Goal: Task Accomplishment & Management: Complete application form

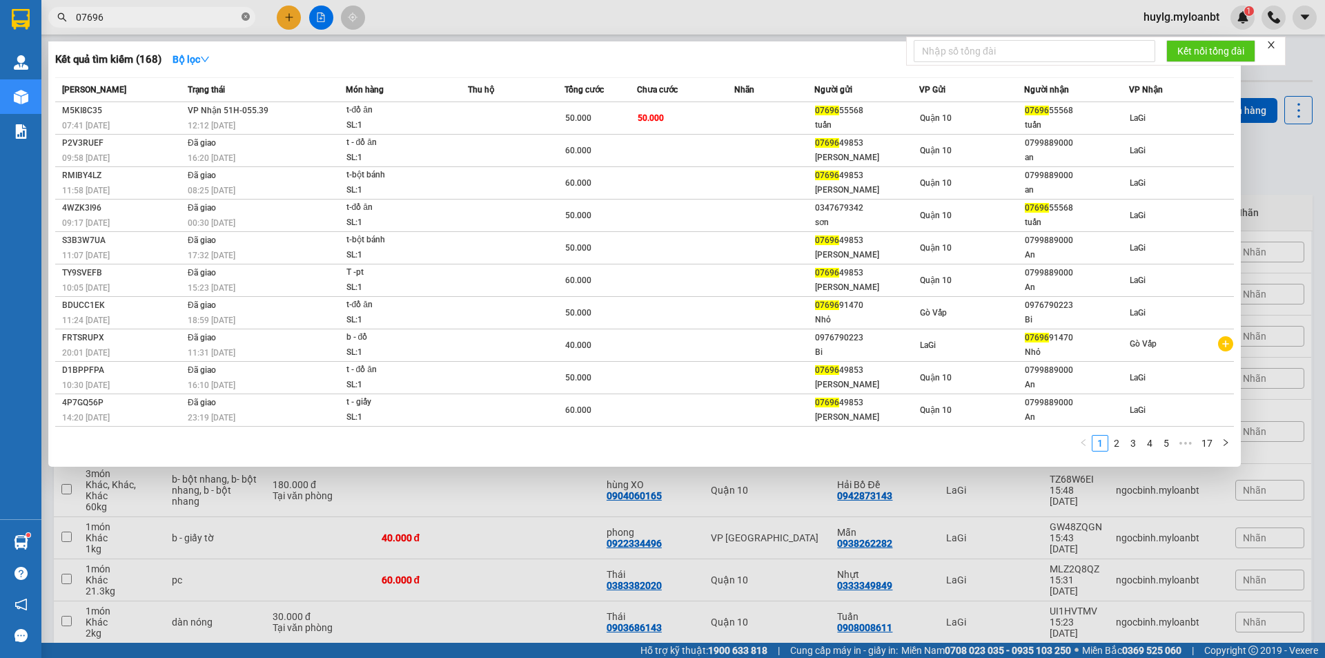
click at [245, 11] on span at bounding box center [246, 17] width 8 height 13
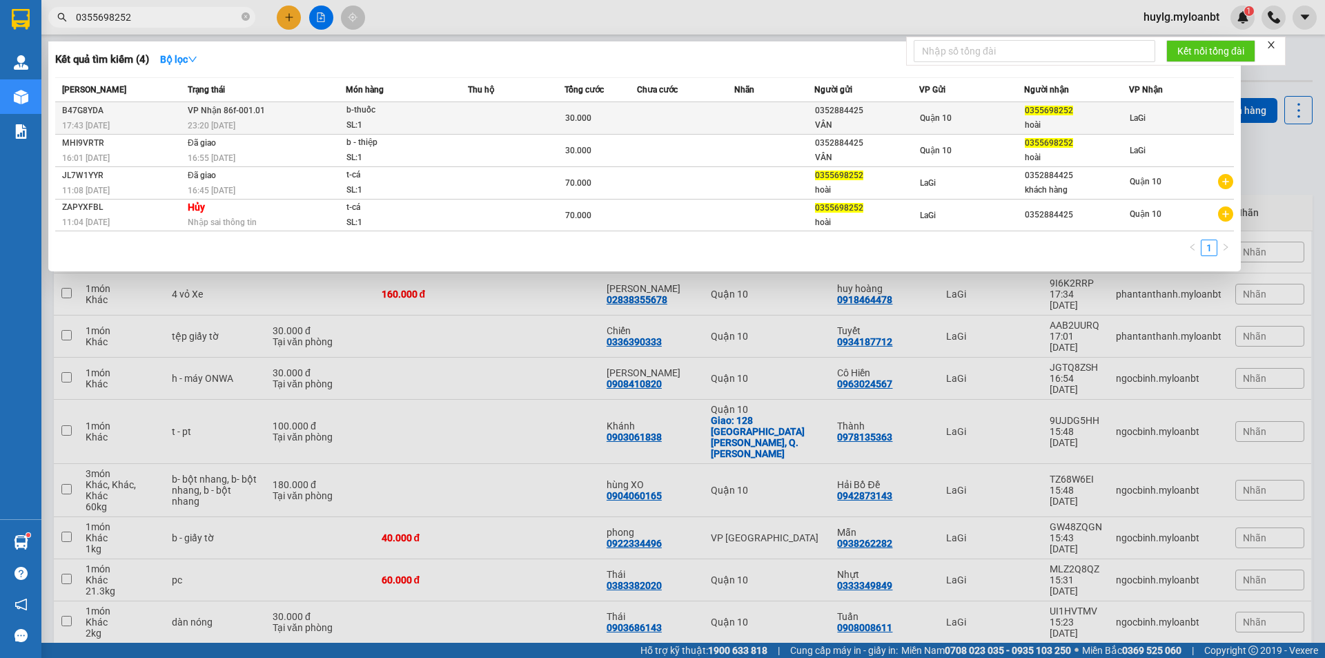
type input "0355698252"
click at [395, 108] on div "b-thuốc" at bounding box center [398, 110] width 104 height 15
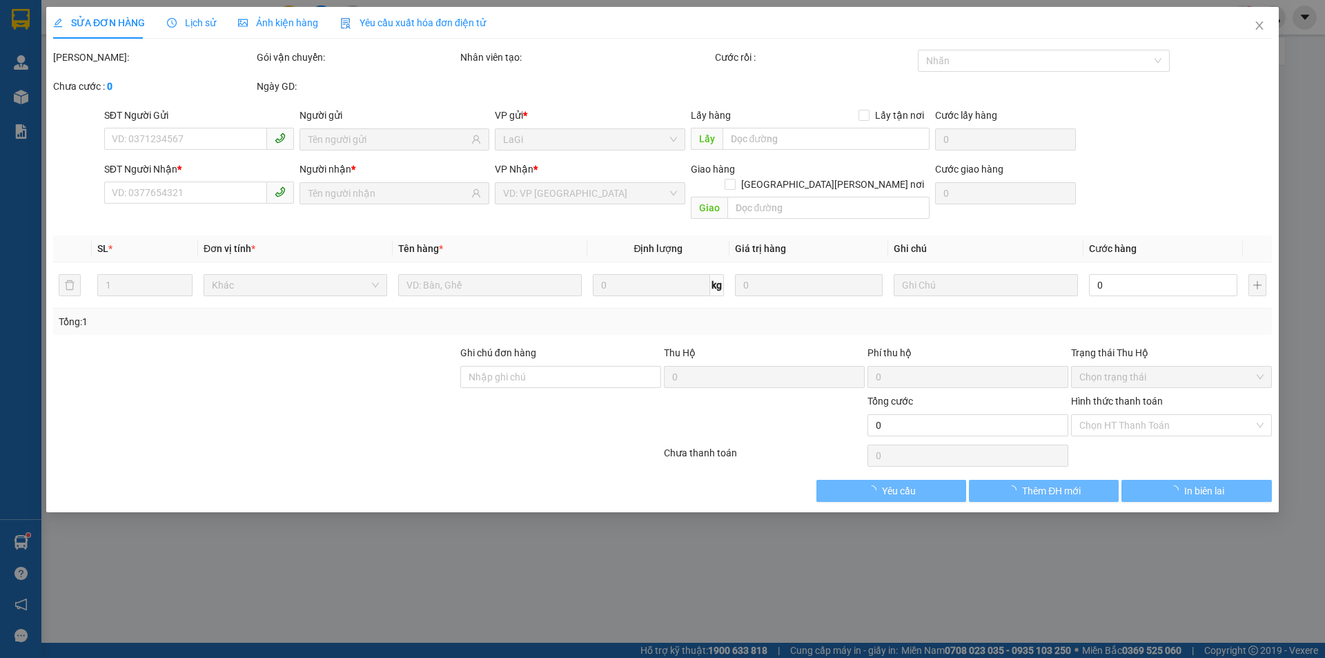
type input "0352884425"
type input "VÂN"
type input "0355698252"
type input "hoài"
type input "30.000"
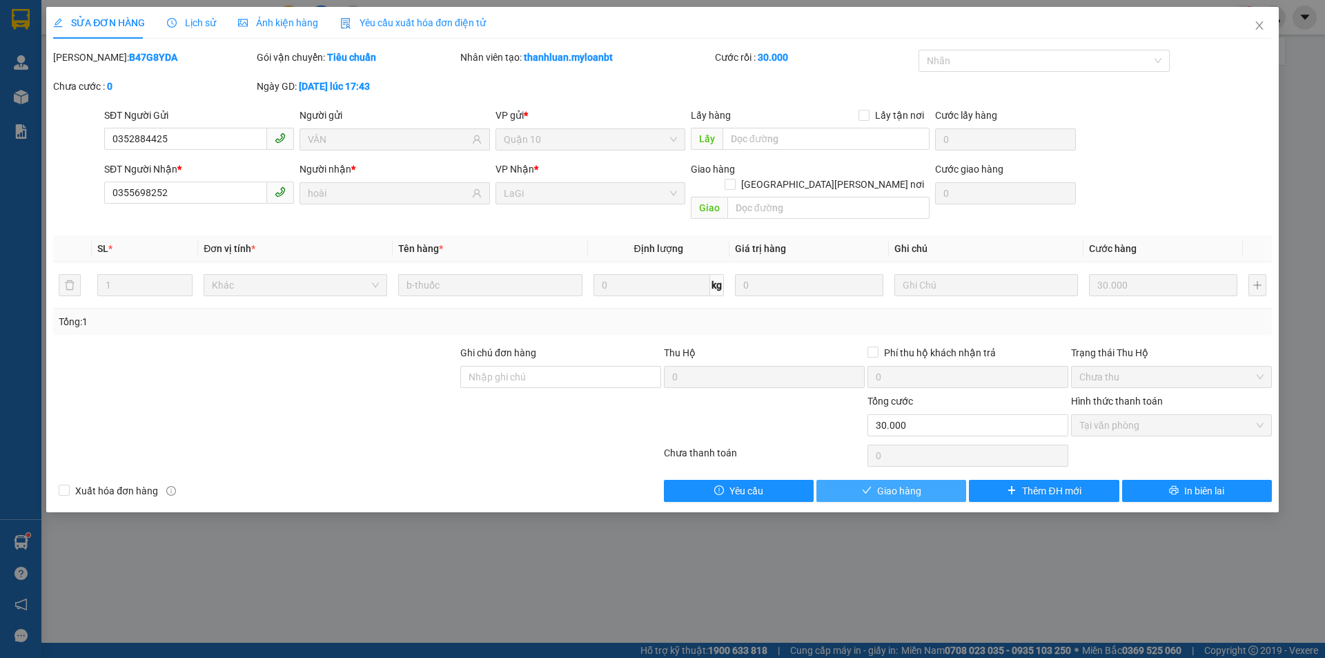
click at [921, 483] on span "Giao hàng" at bounding box center [899, 490] width 44 height 15
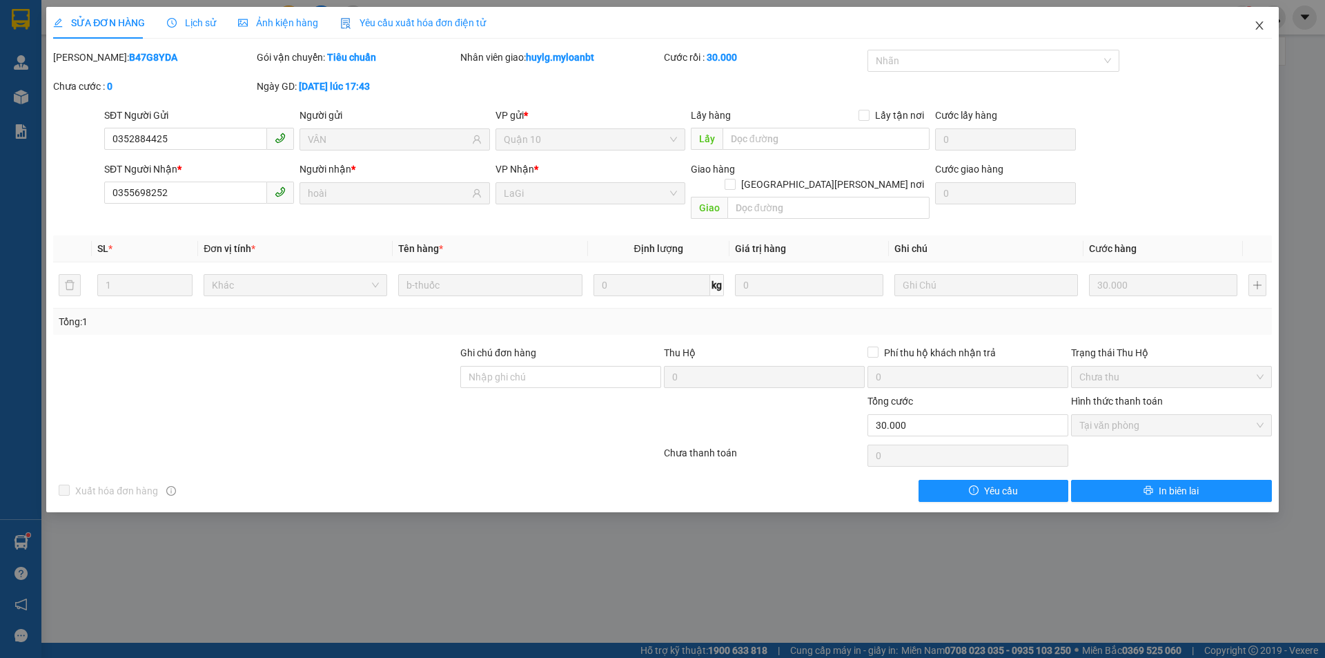
click at [1256, 28] on icon "close" at bounding box center [1259, 25] width 11 height 11
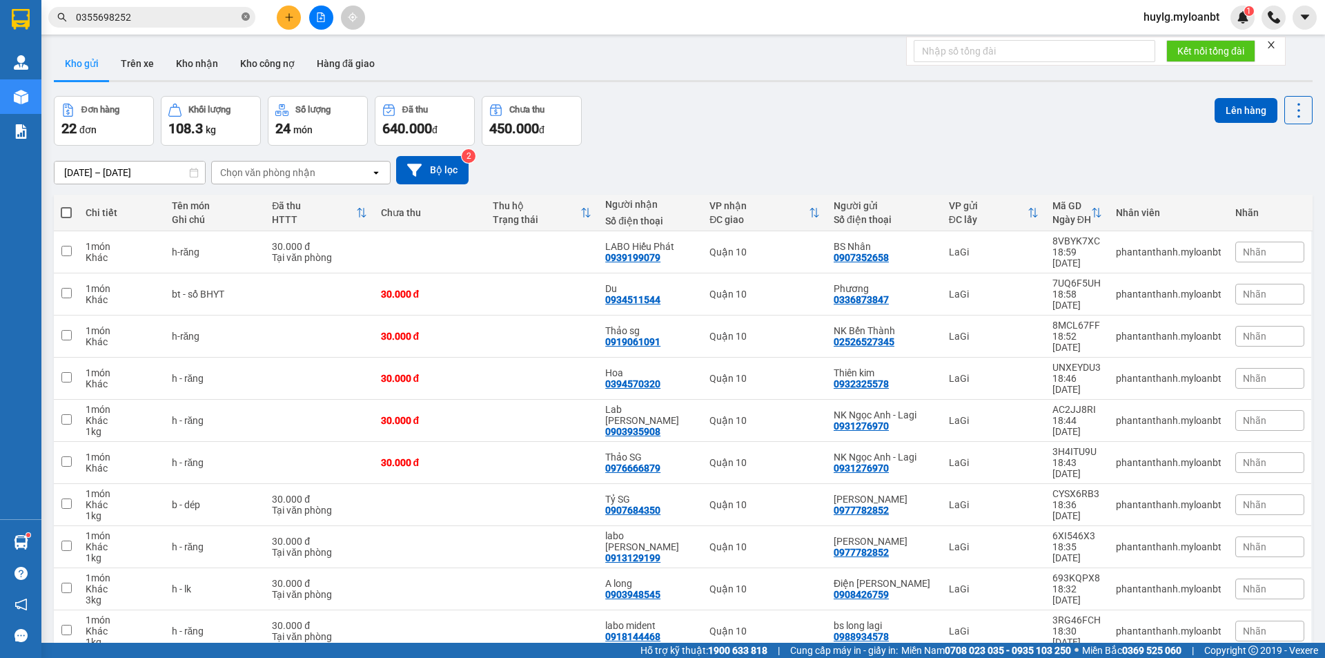
click at [248, 19] on icon "close-circle" at bounding box center [246, 16] width 8 height 8
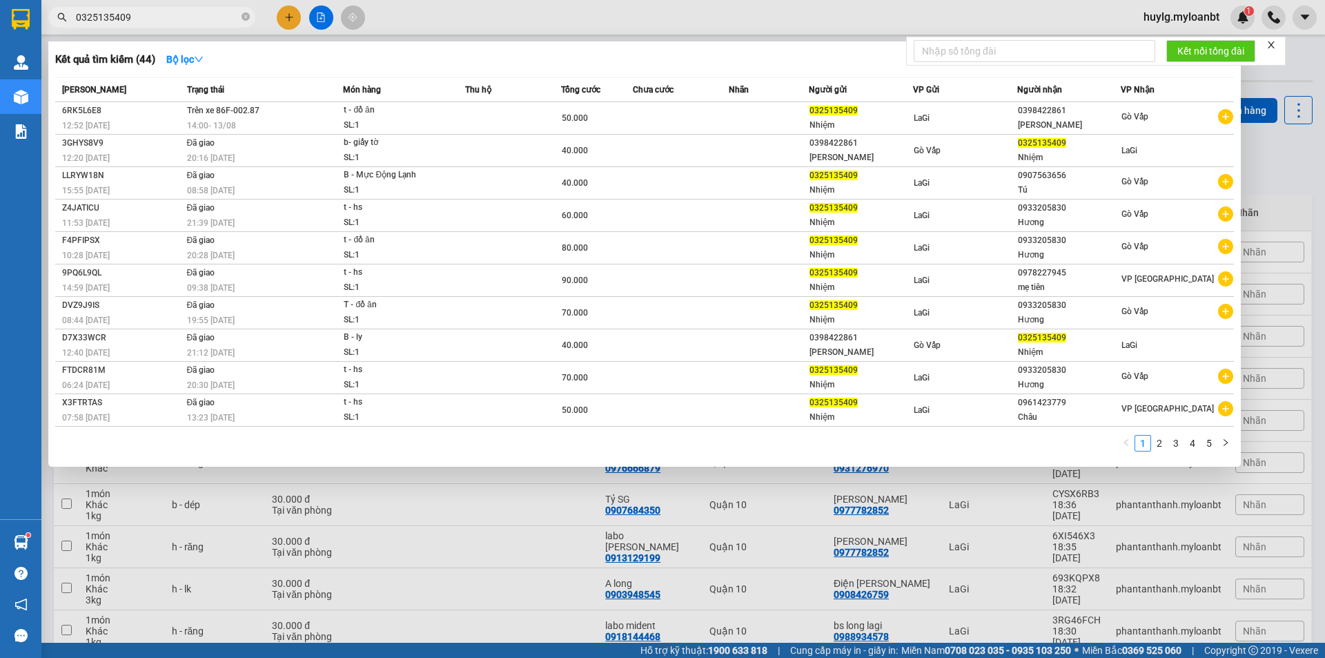
type input "0325135409"
click at [244, 17] on icon "close-circle" at bounding box center [246, 16] width 8 height 8
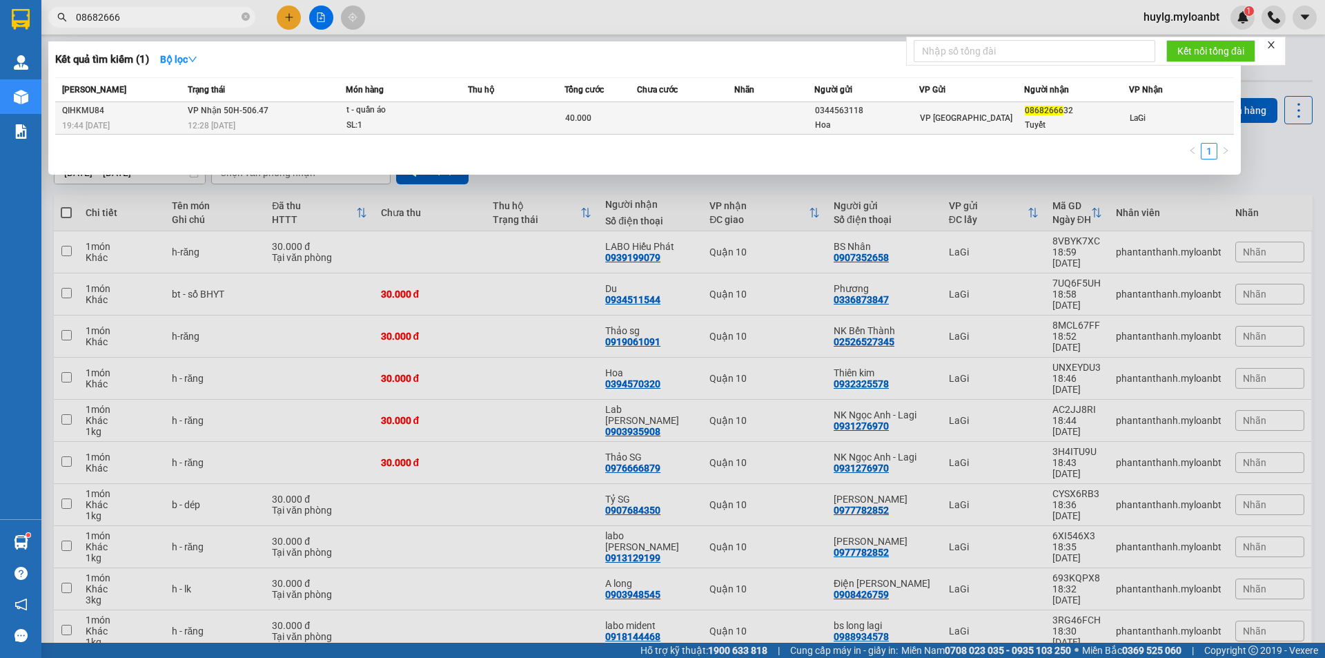
type input "08682666"
click at [850, 117] on div "0344563118" at bounding box center [867, 111] width 104 height 14
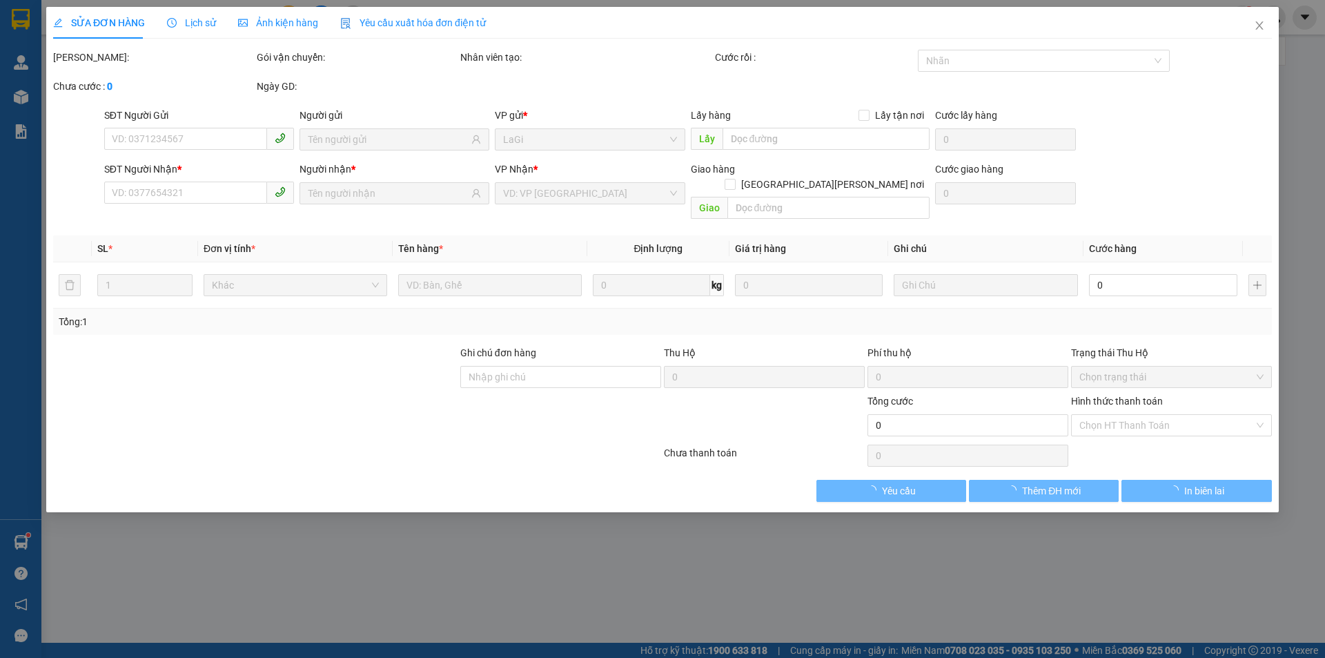
type input "0344563118"
type input "Hoa"
type input "0868266632"
type input "Tuyết"
type input "40.000"
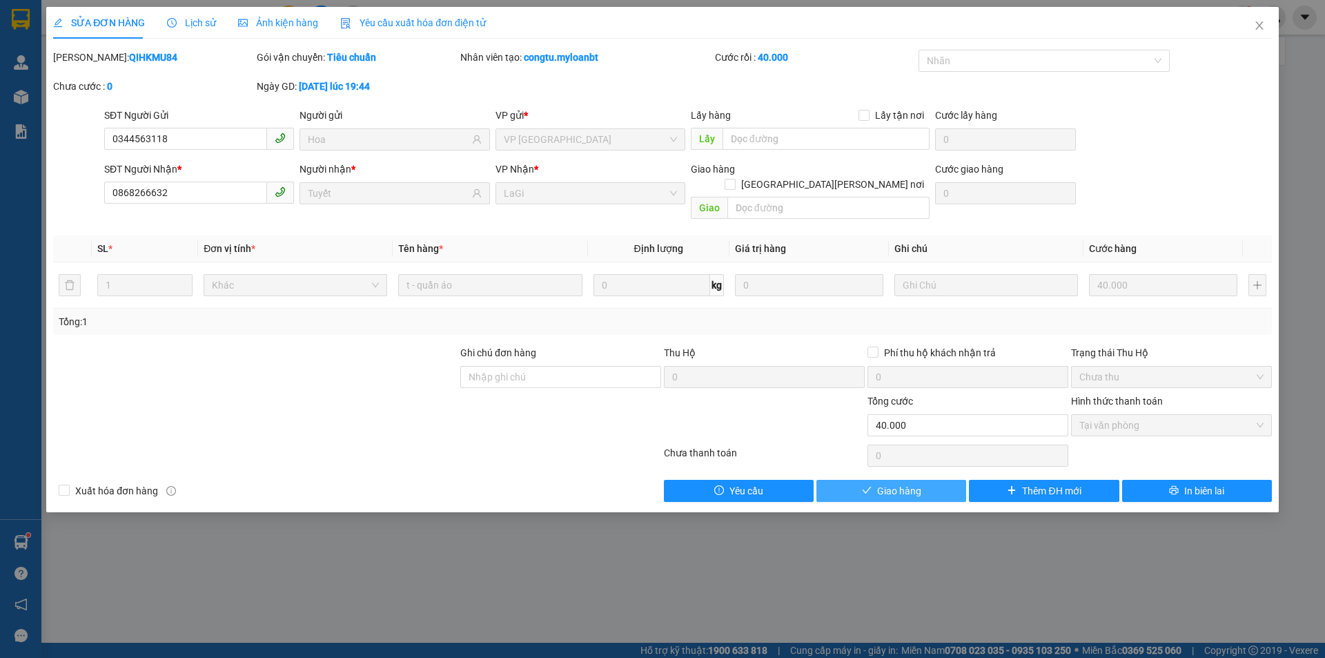
click at [883, 483] on span "Giao hàng" at bounding box center [899, 490] width 44 height 15
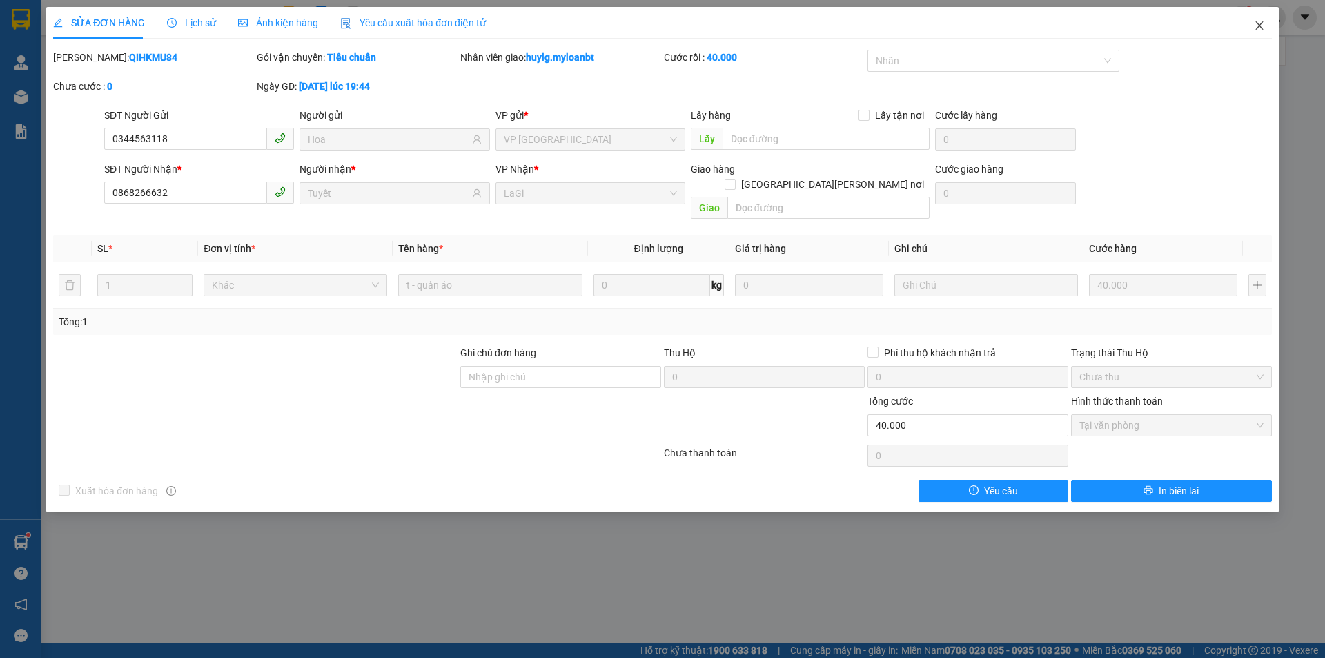
click at [1263, 27] on icon "close" at bounding box center [1259, 25] width 11 height 11
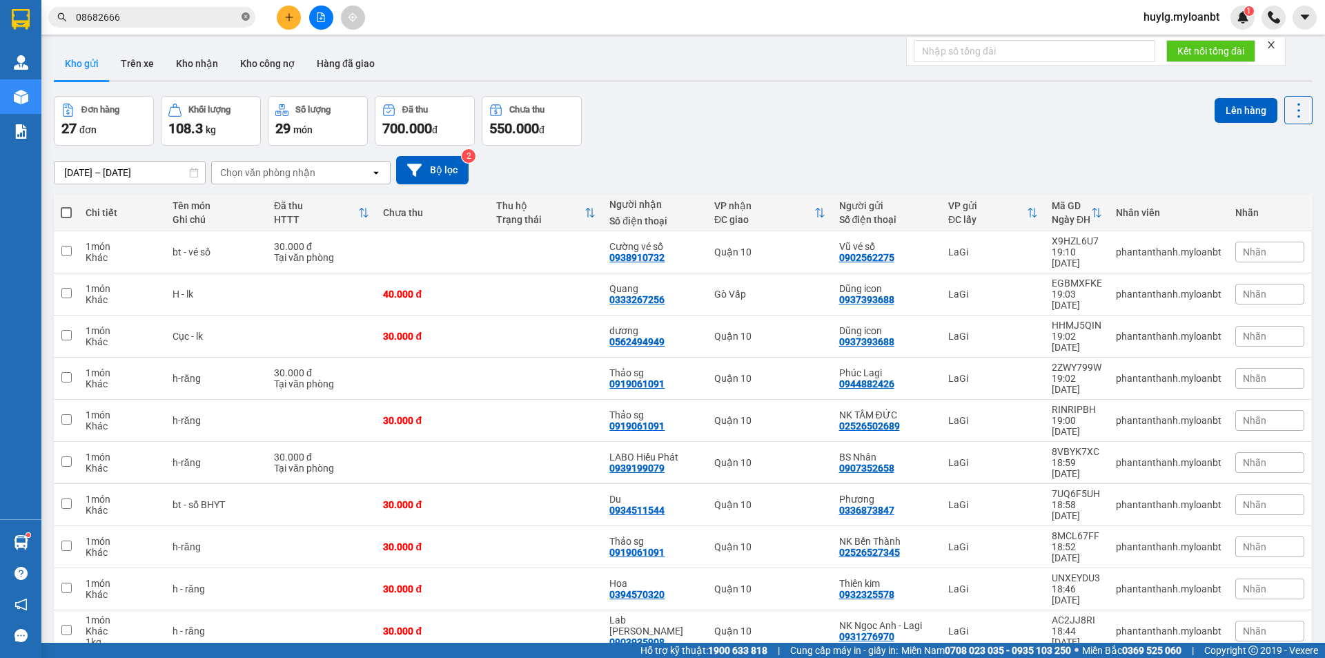
click at [242, 19] on icon "close-circle" at bounding box center [246, 16] width 8 height 8
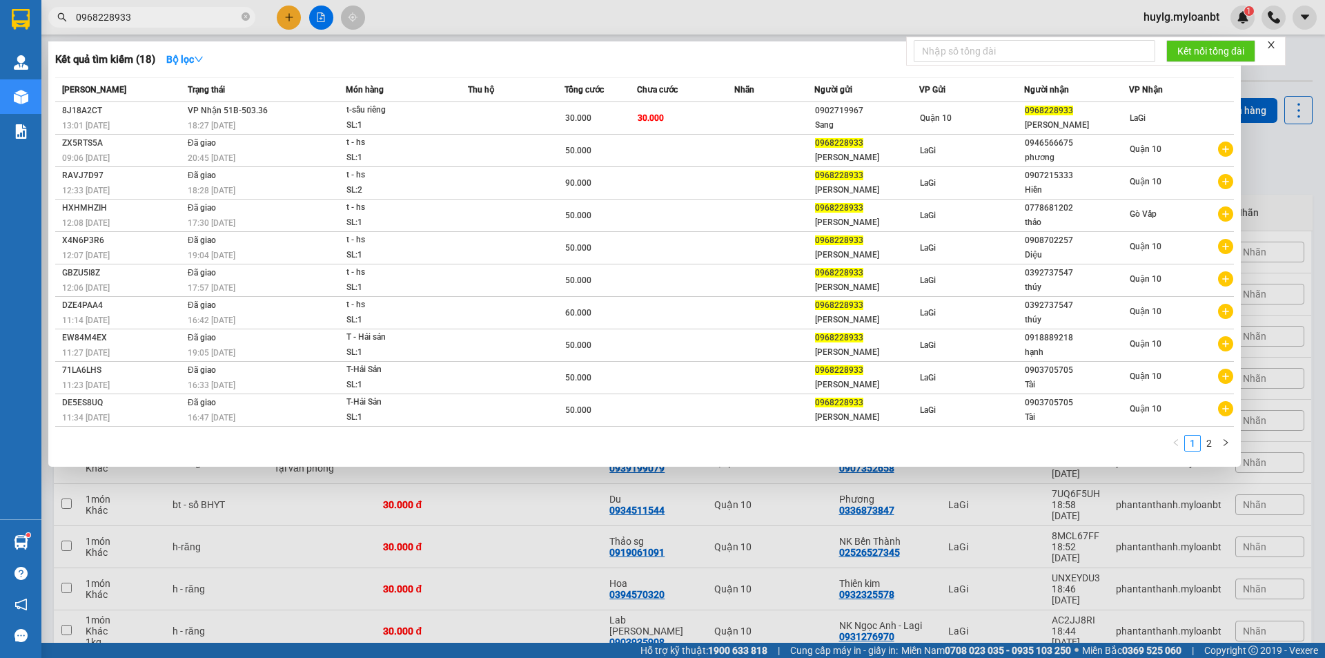
type input "0968228933"
